Goal: Information Seeking & Learning: Learn about a topic

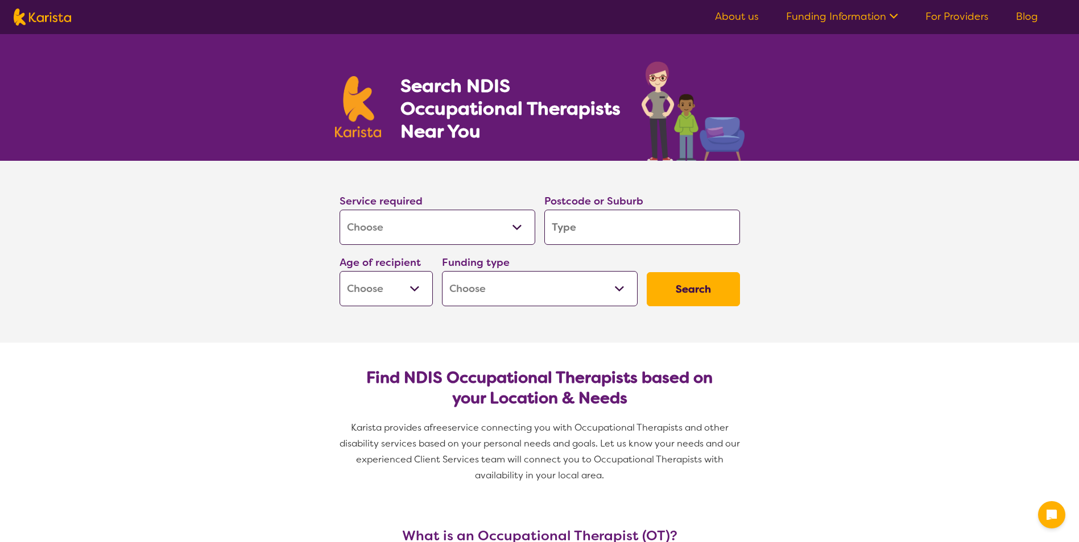
select select "[MEDICAL_DATA]"
click at [581, 223] on input "search" at bounding box center [642, 227] width 196 height 35
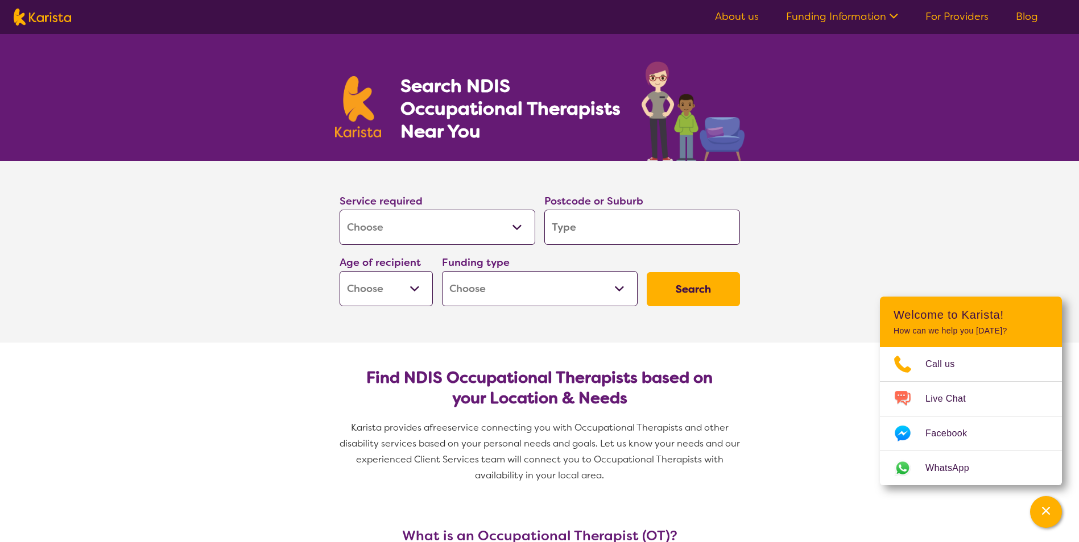
type input "4"
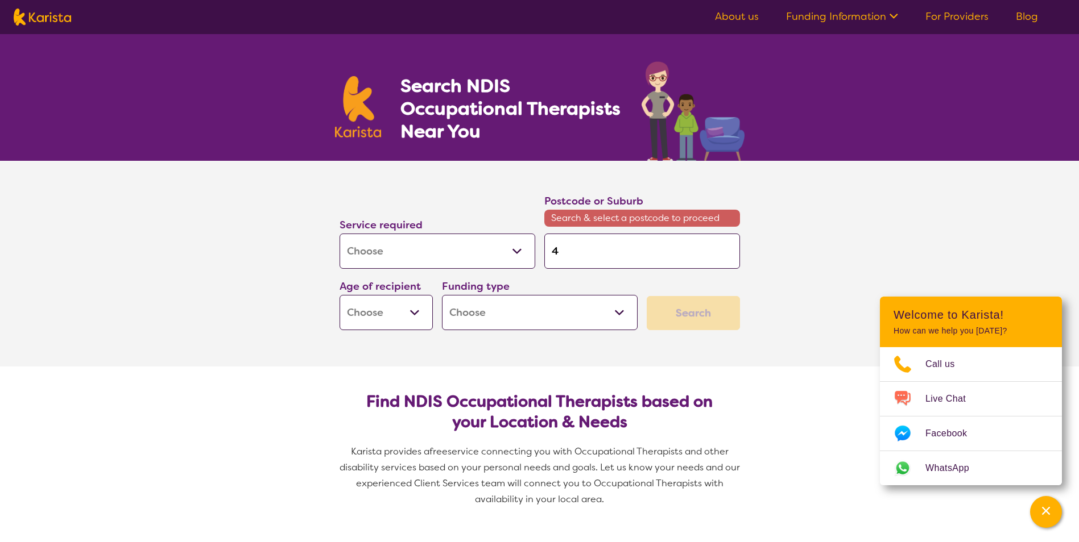
type input "43"
type input "430"
type input "4302"
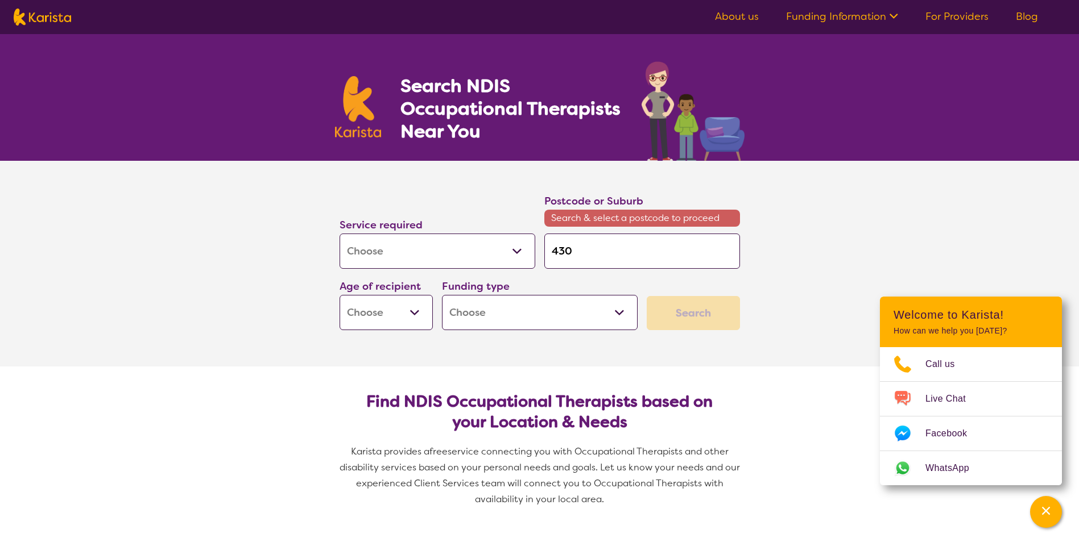
type input "4302"
type input "430"
type input "43"
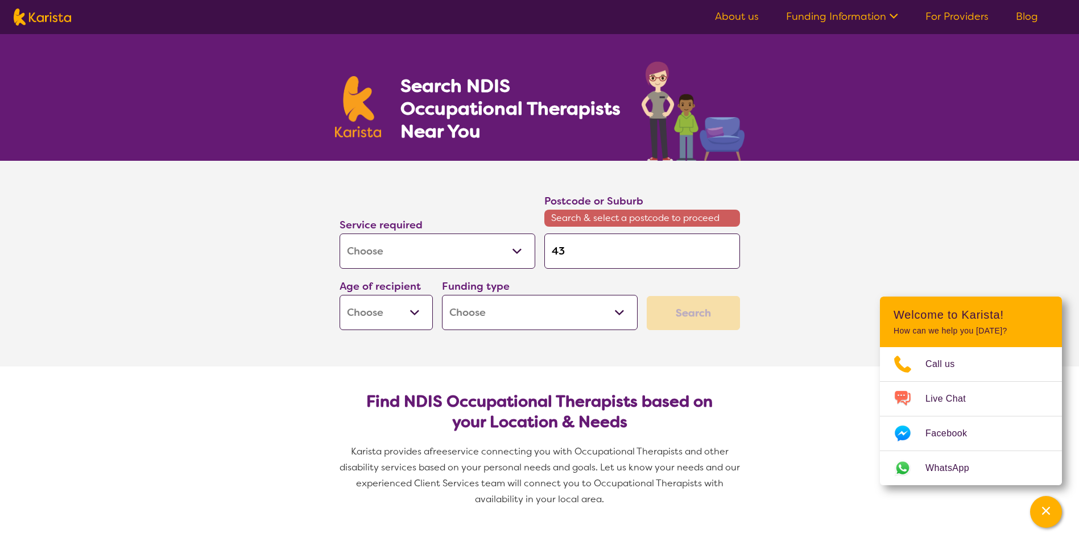
type input "4"
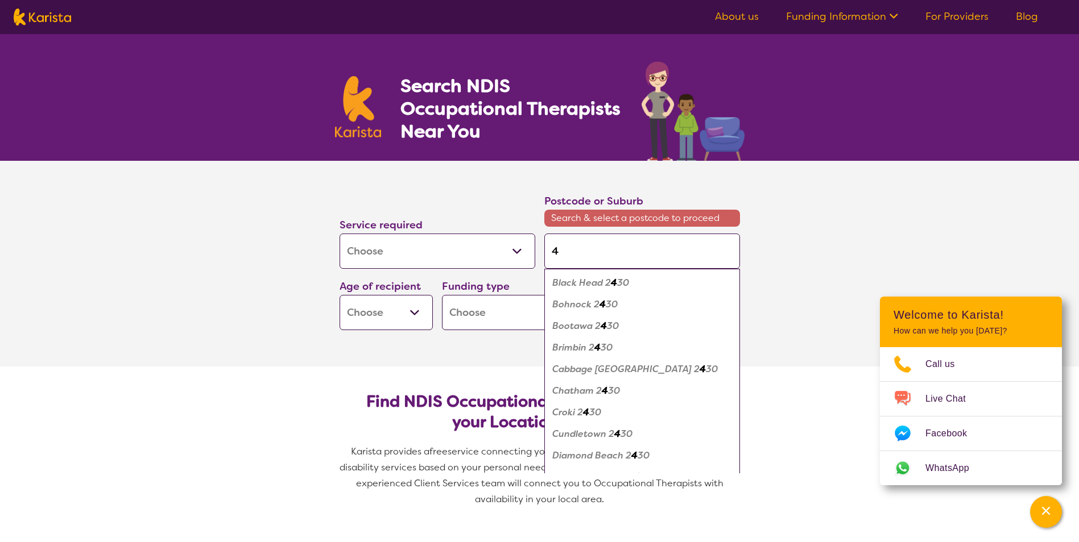
type input "40"
type input "403"
type input "4032"
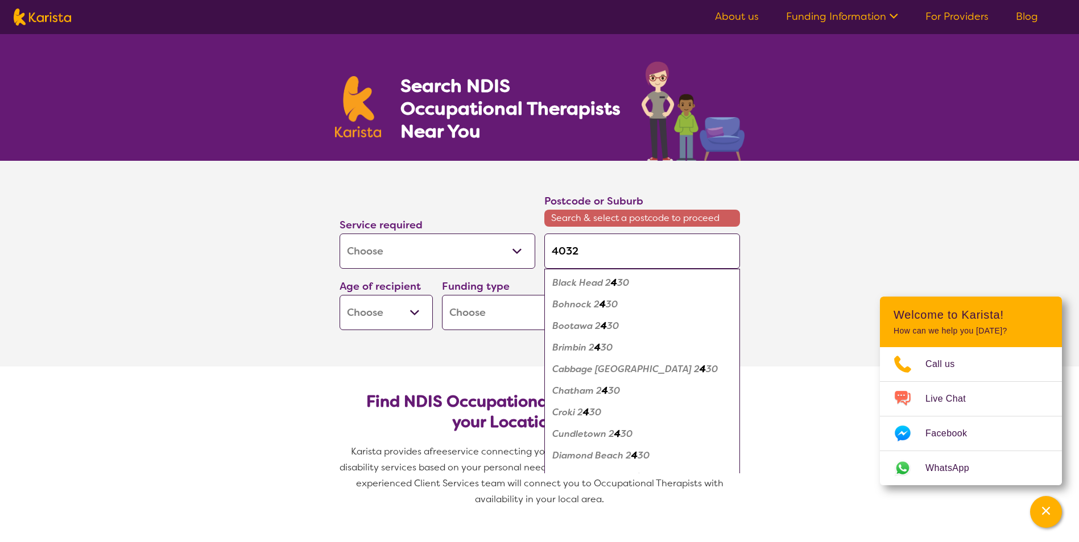
type input "4032"
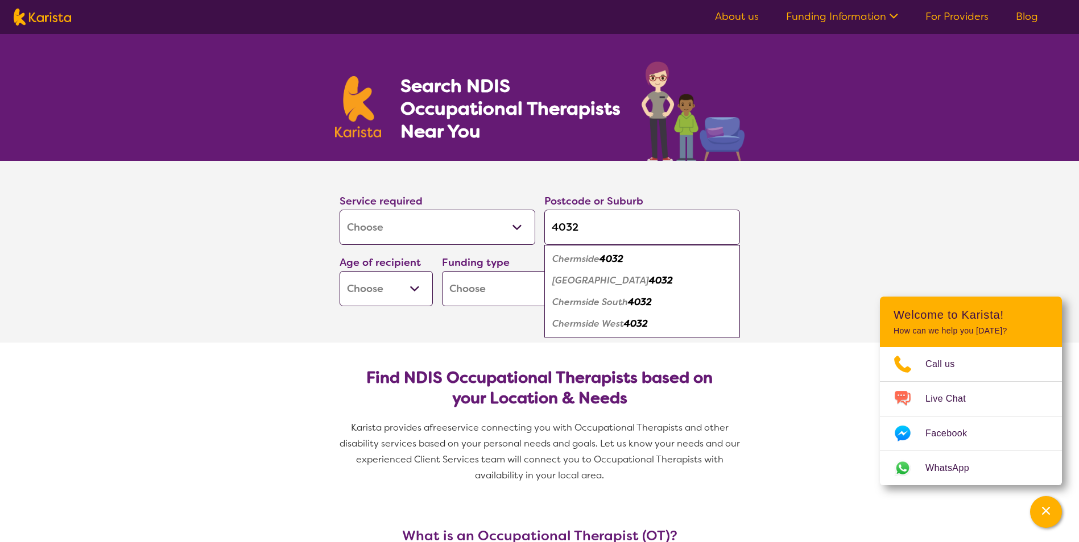
type input "4032"
click at [621, 257] on em "4032" at bounding box center [611, 259] width 24 height 12
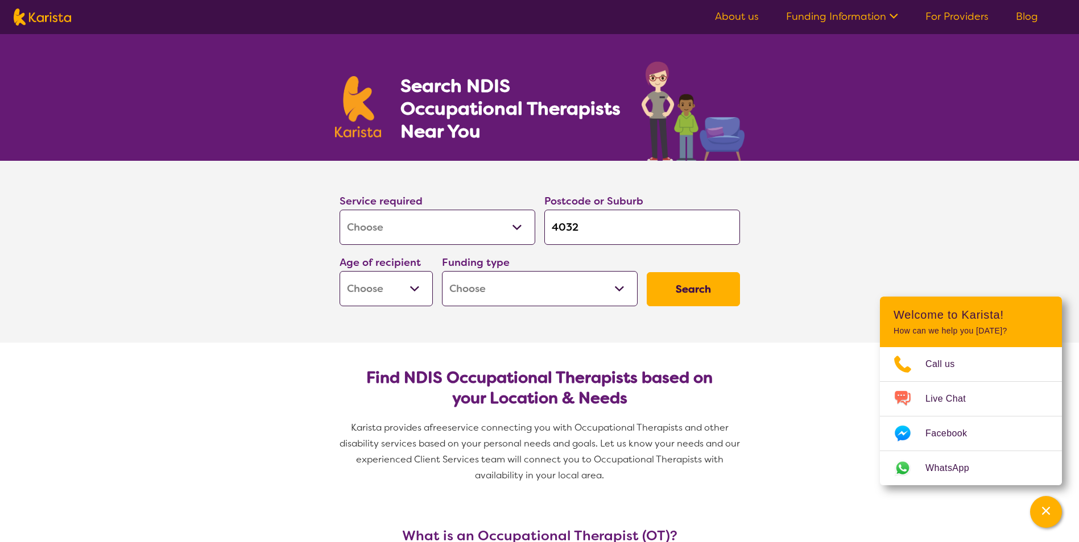
click at [707, 277] on button "Search" at bounding box center [692, 289] width 93 height 34
click at [714, 289] on button "Search" at bounding box center [692, 289] width 93 height 34
click at [401, 284] on select "Early Childhood - 0 to 9 Child - 10 to 11 Adolescent - 12 to 17 Adult - 18 to 6…" at bounding box center [385, 288] width 93 height 35
click at [410, 287] on select "Early Childhood - 0 to 9 Child - 10 to 11 Adolescent - 12 to 17 Adult - 18 to 6…" at bounding box center [385, 288] width 93 height 35
select select "AD"
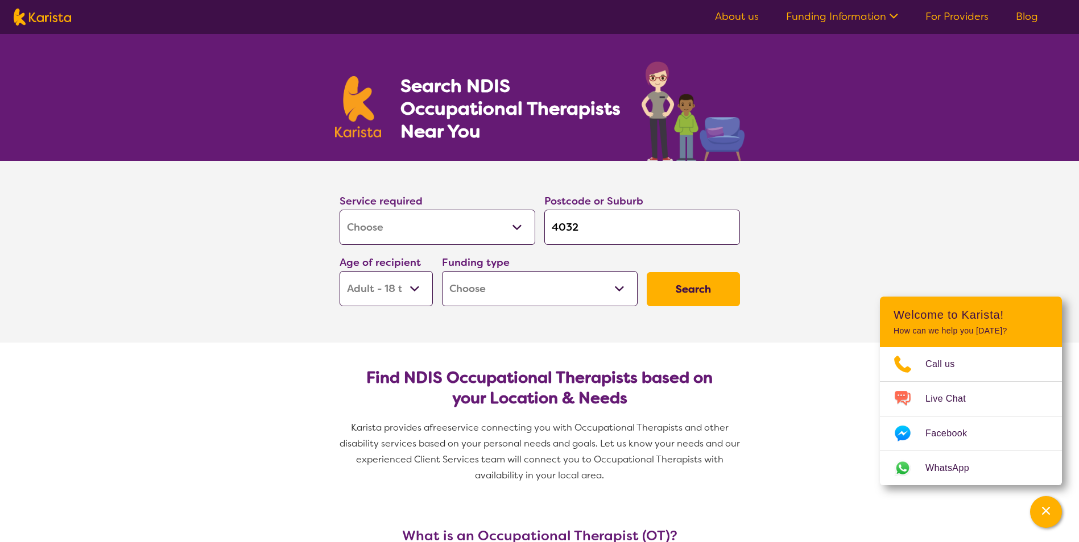
click at [339, 271] on select "Early Childhood - 0 to 9 Child - 10 to 11 Adolescent - 12 to 17 Adult - 18 to 6…" at bounding box center [385, 288] width 93 height 35
select select "AD"
click at [690, 289] on button "Search" at bounding box center [692, 289] width 93 height 34
click at [609, 287] on select "Home Care Package (HCP) National Disability Insurance Scheme (NDIS) I don't know" at bounding box center [540, 288] width 196 height 35
select select "i-don-t-know"
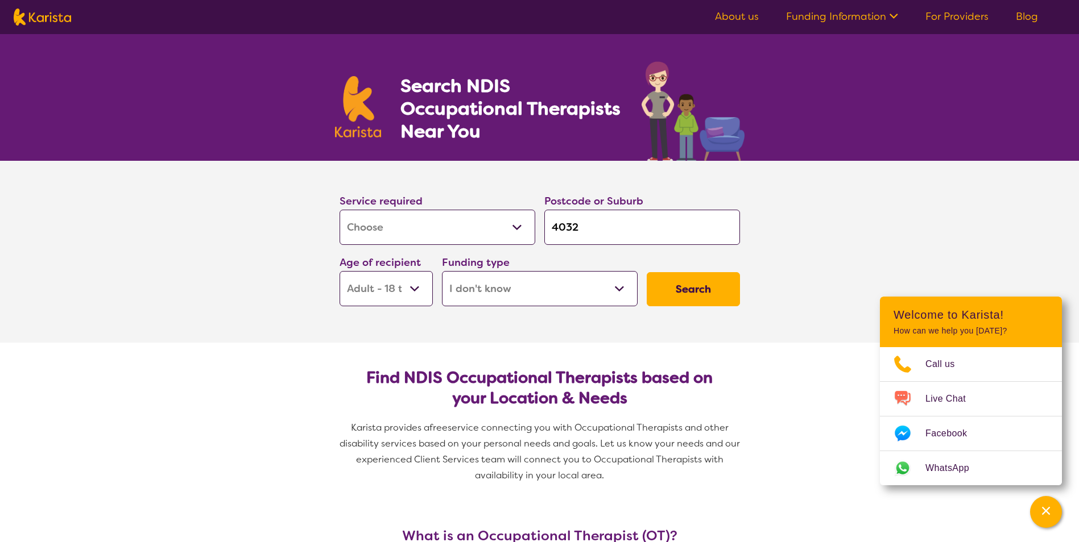
click at [442, 271] on select "Home Care Package (HCP) National Disability Insurance Scheme (NDIS) I don't know" at bounding box center [540, 288] width 196 height 35
select select "i-don-t-know"
click at [686, 289] on button "Search" at bounding box center [692, 289] width 93 height 34
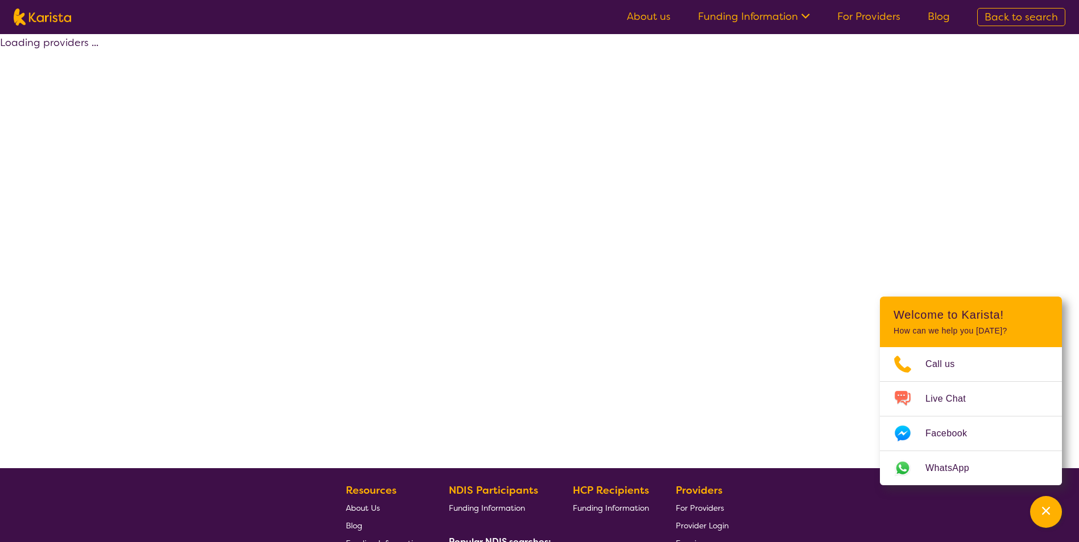
select select "[MEDICAL_DATA]"
select select "AD"
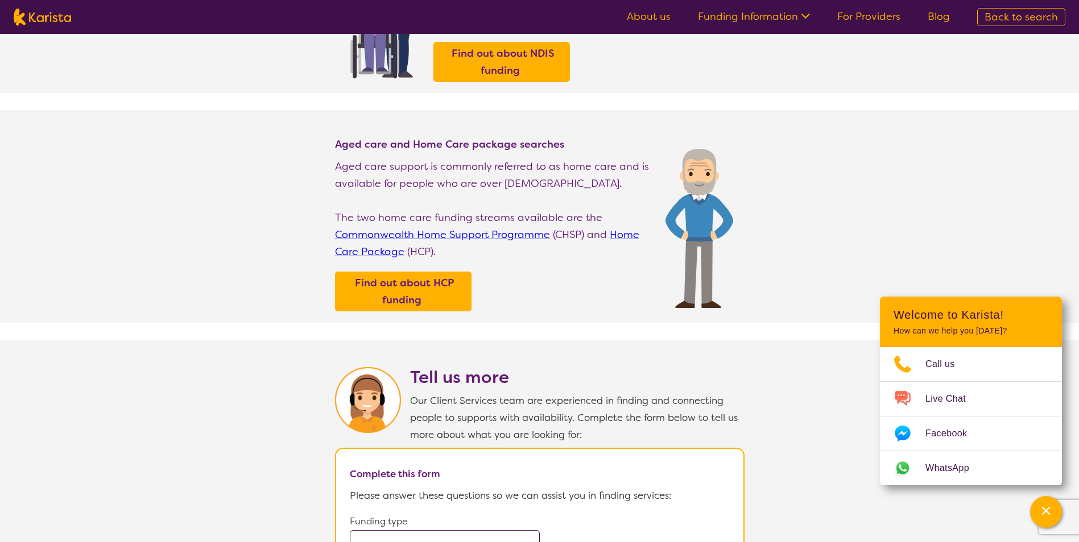
scroll to position [341, 0]
